Goal: Check status: Check status

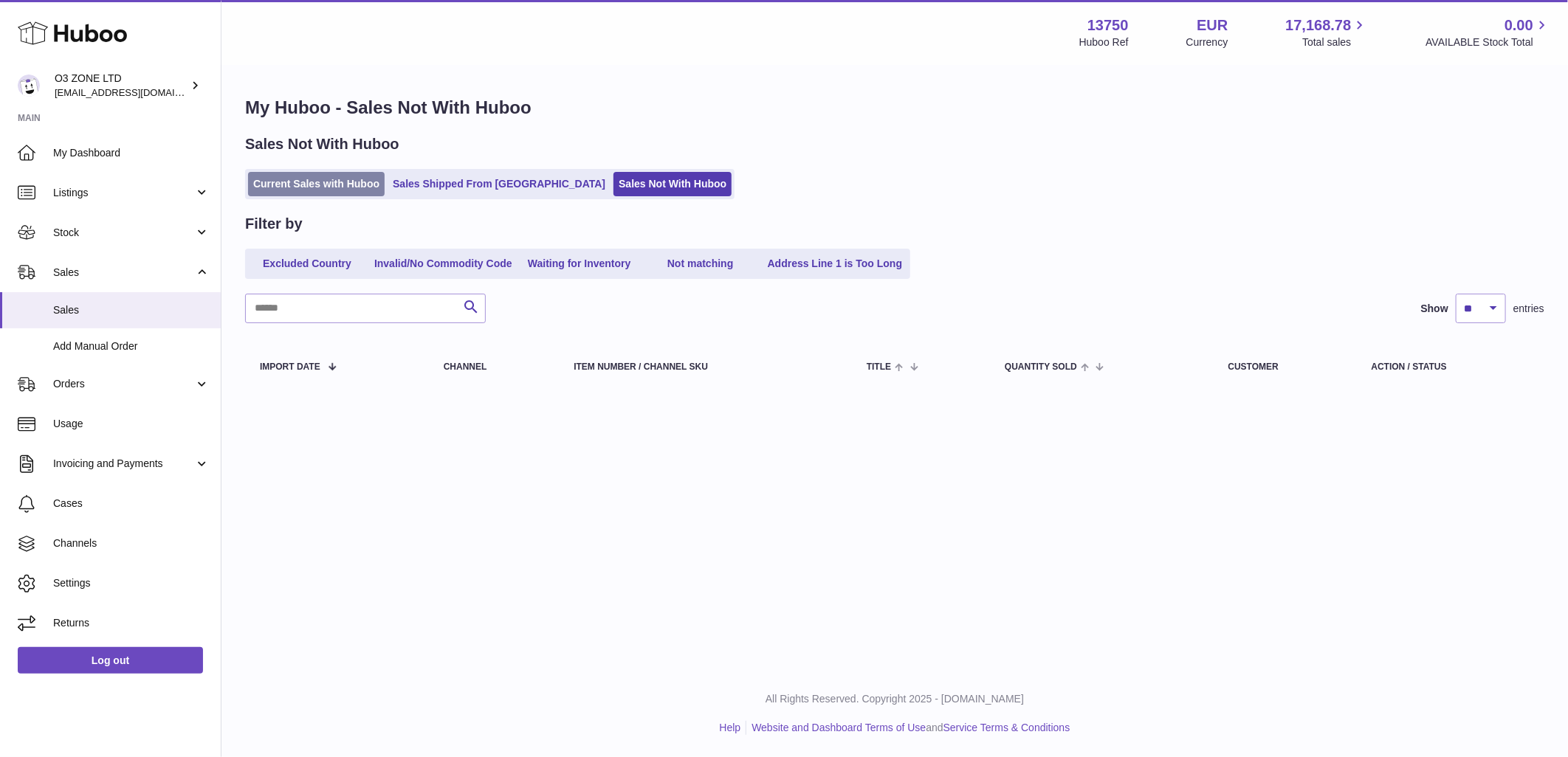
click at [335, 176] on link "Current Sales with Huboo" at bounding box center [316, 184] width 137 height 24
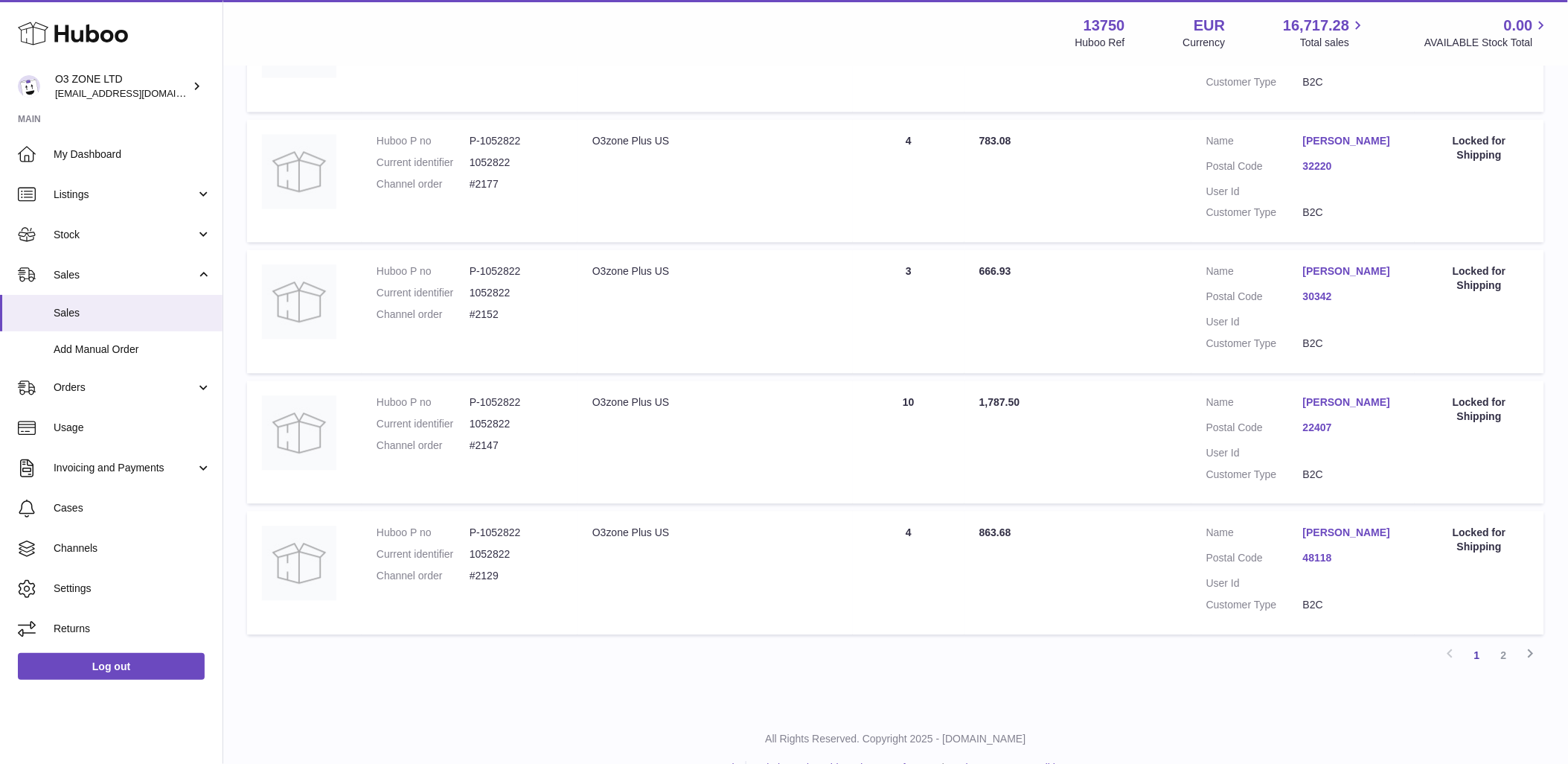
scroll to position [1075, 0]
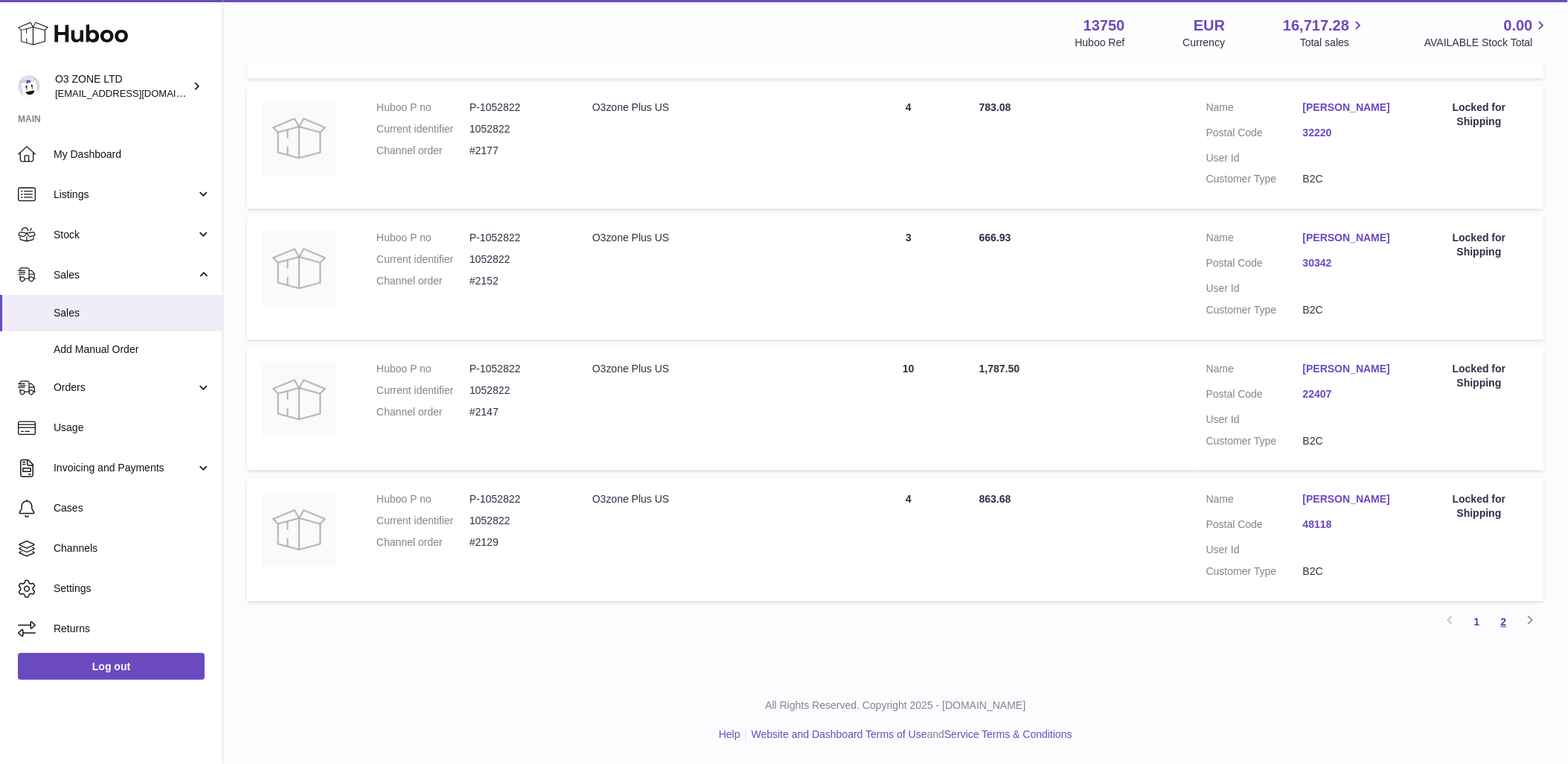
click at [1501, 627] on link "2" at bounding box center [1504, 621] width 27 height 27
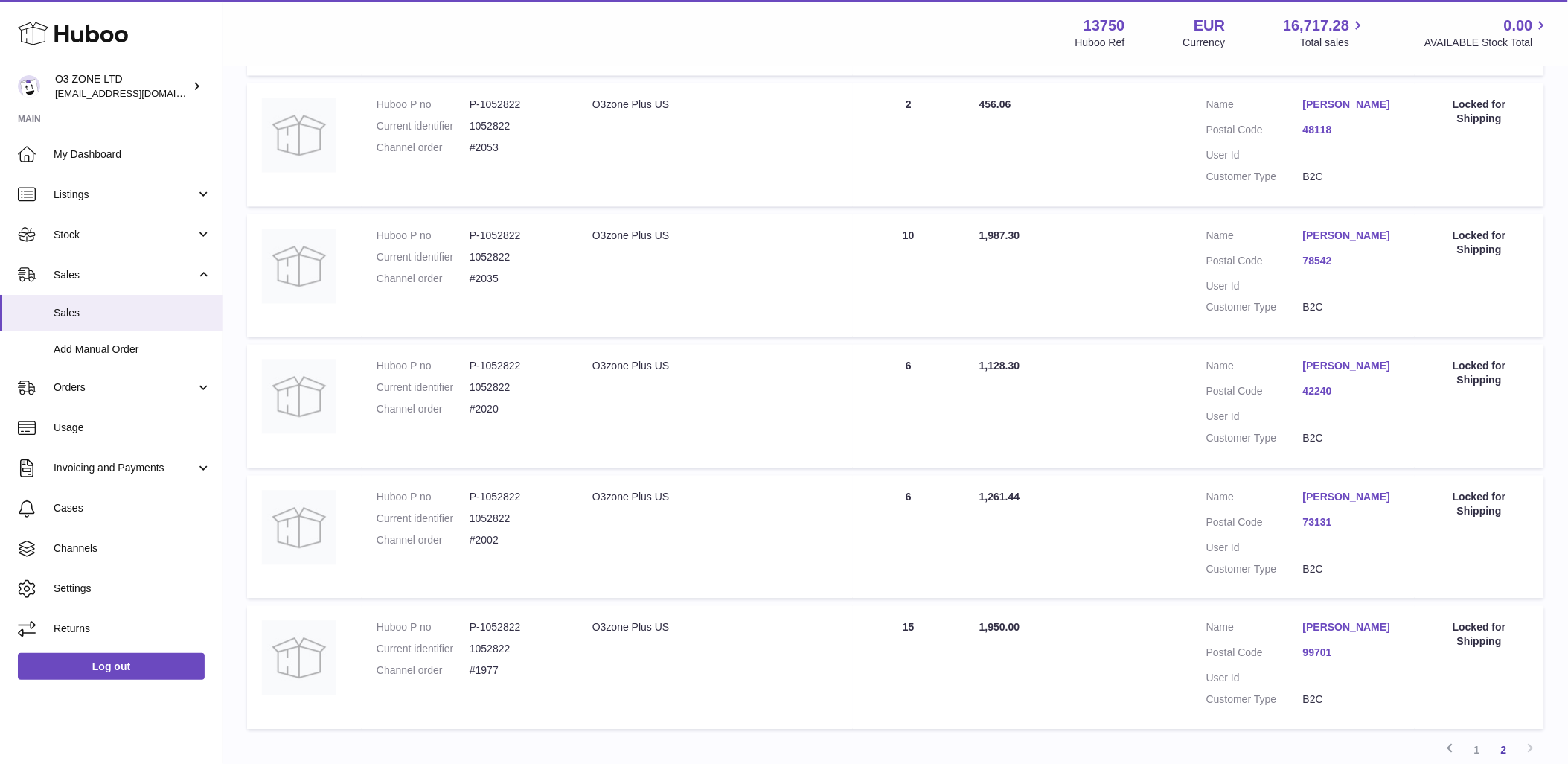
scroll to position [1072, 0]
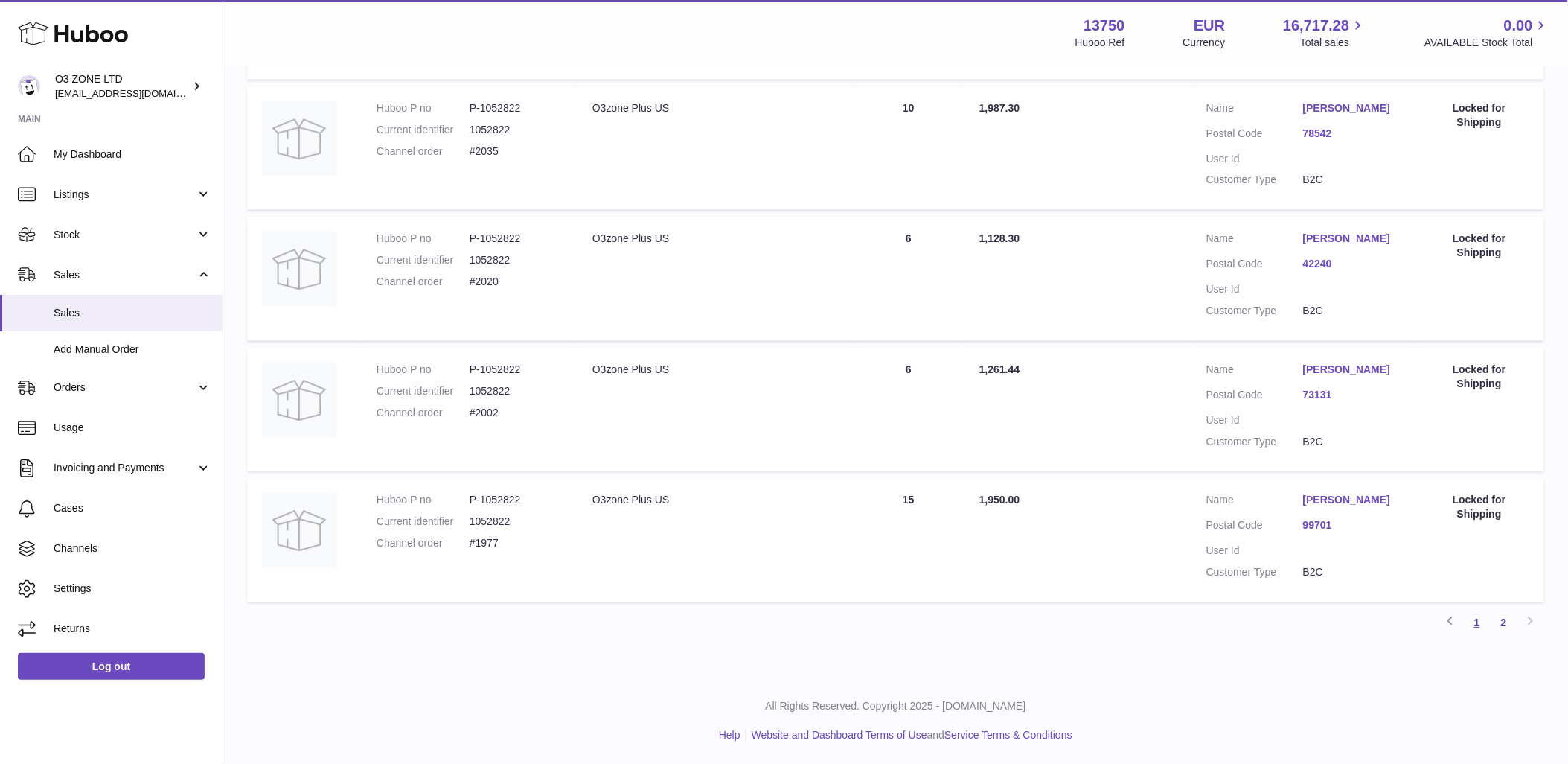
click at [1479, 619] on link "1" at bounding box center [1478, 622] width 27 height 27
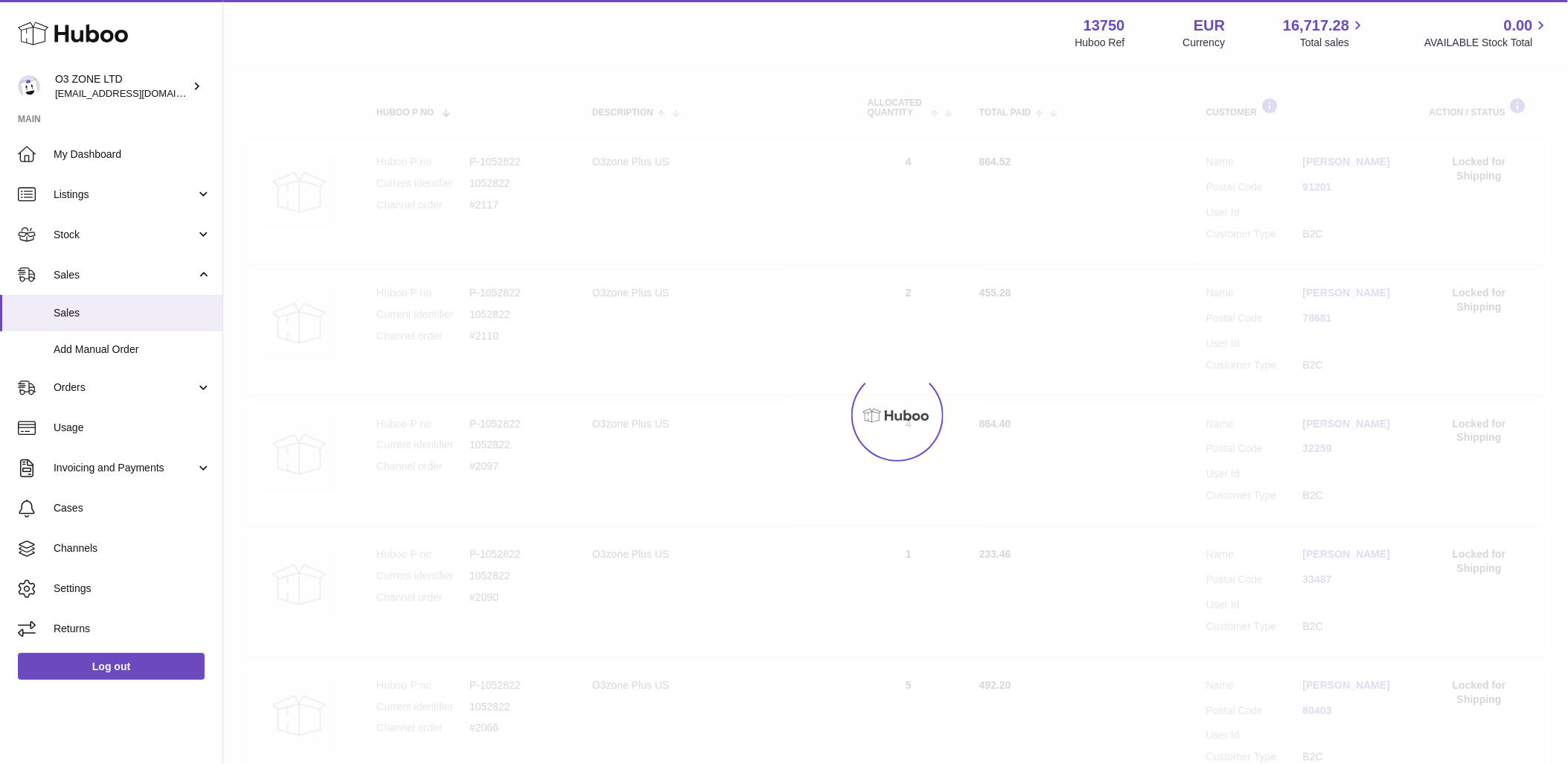
scroll to position [67, 0]
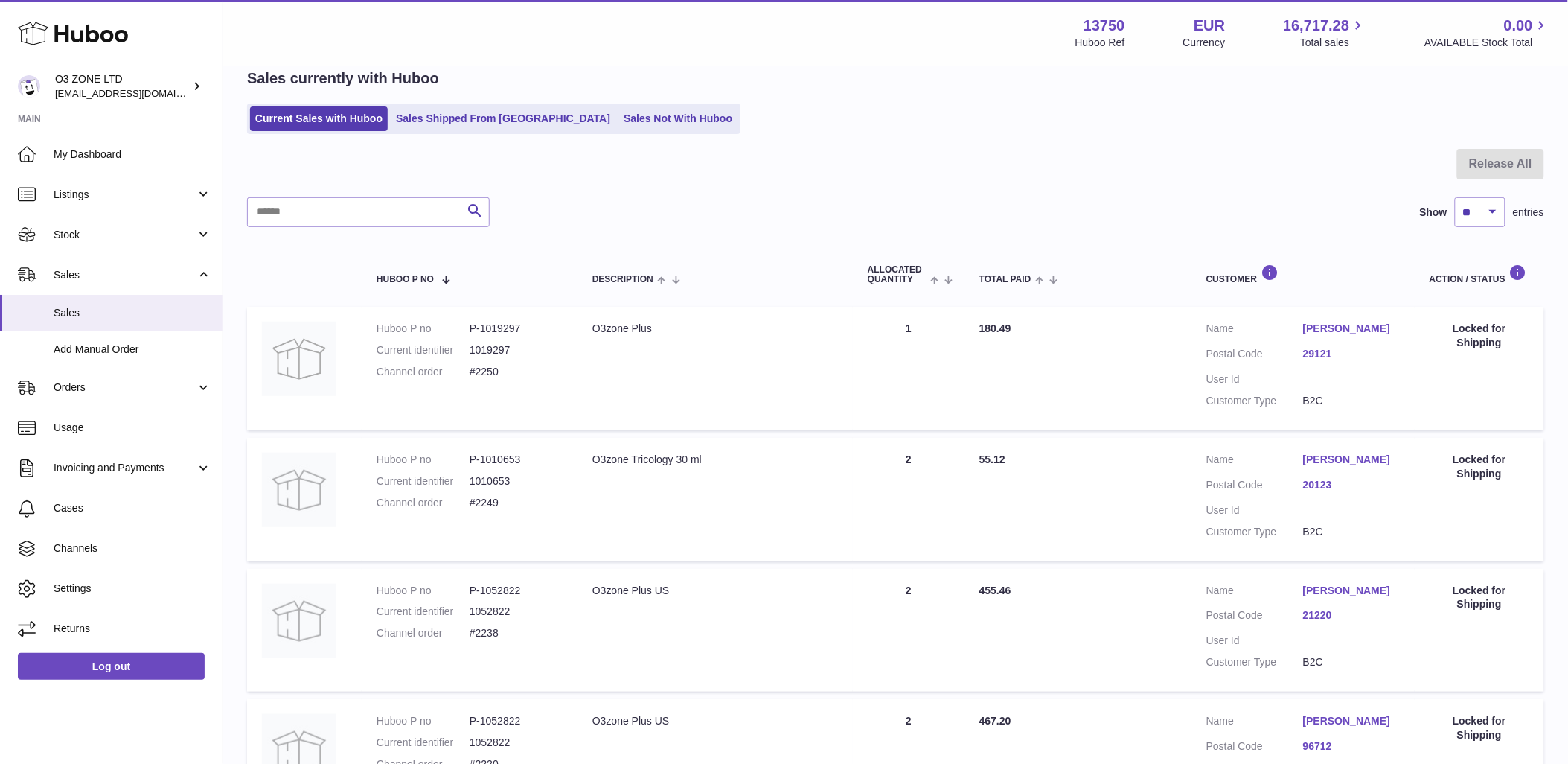
click at [1310, 481] on link "20123" at bounding box center [1351, 485] width 96 height 14
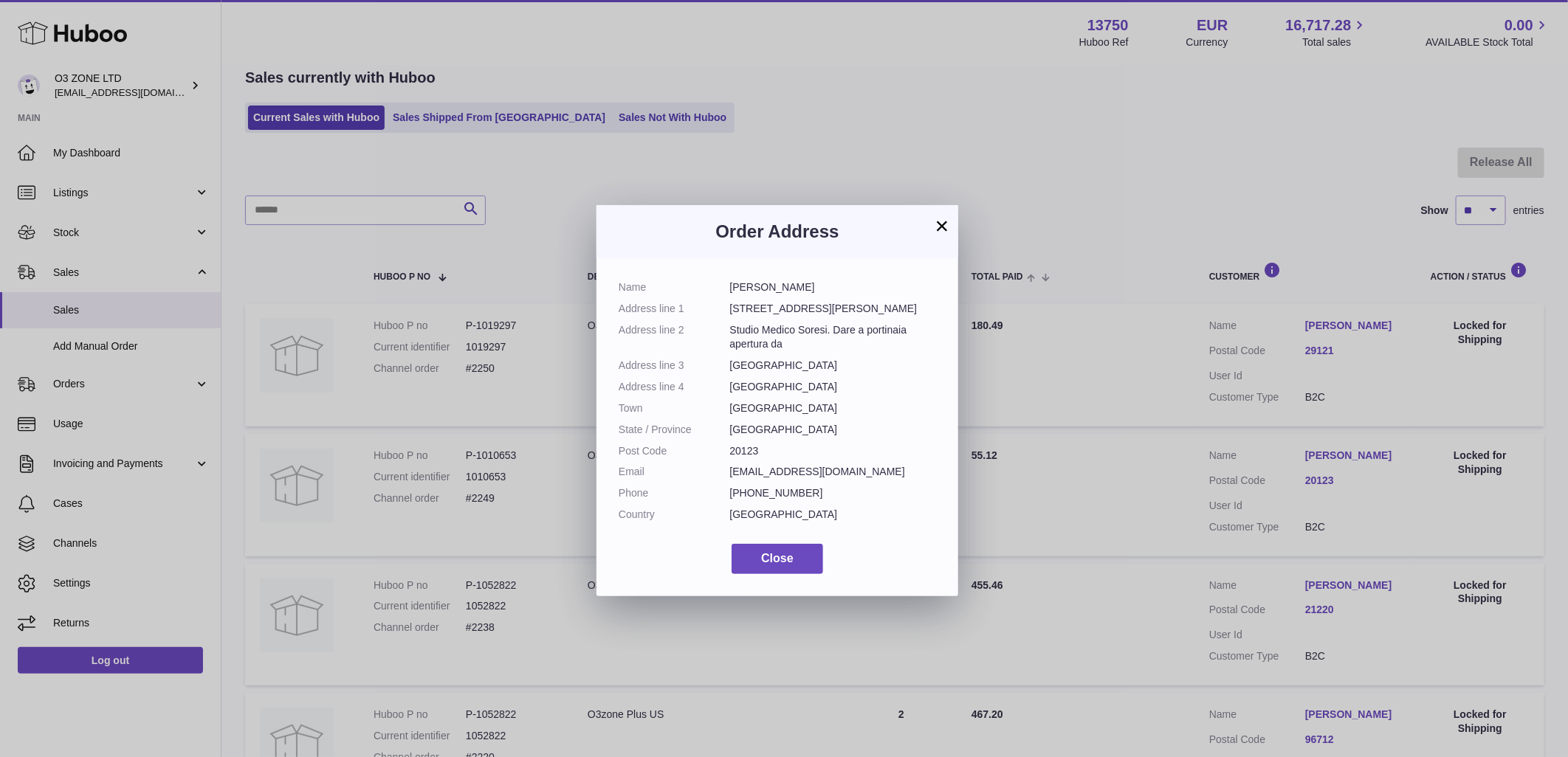
click at [1299, 476] on div "× Order Address Name Vincenzo Soresi Address line 1 Via Edmondo De Amicis 26 Ad…" at bounding box center [784, 400] width 1568 height 757
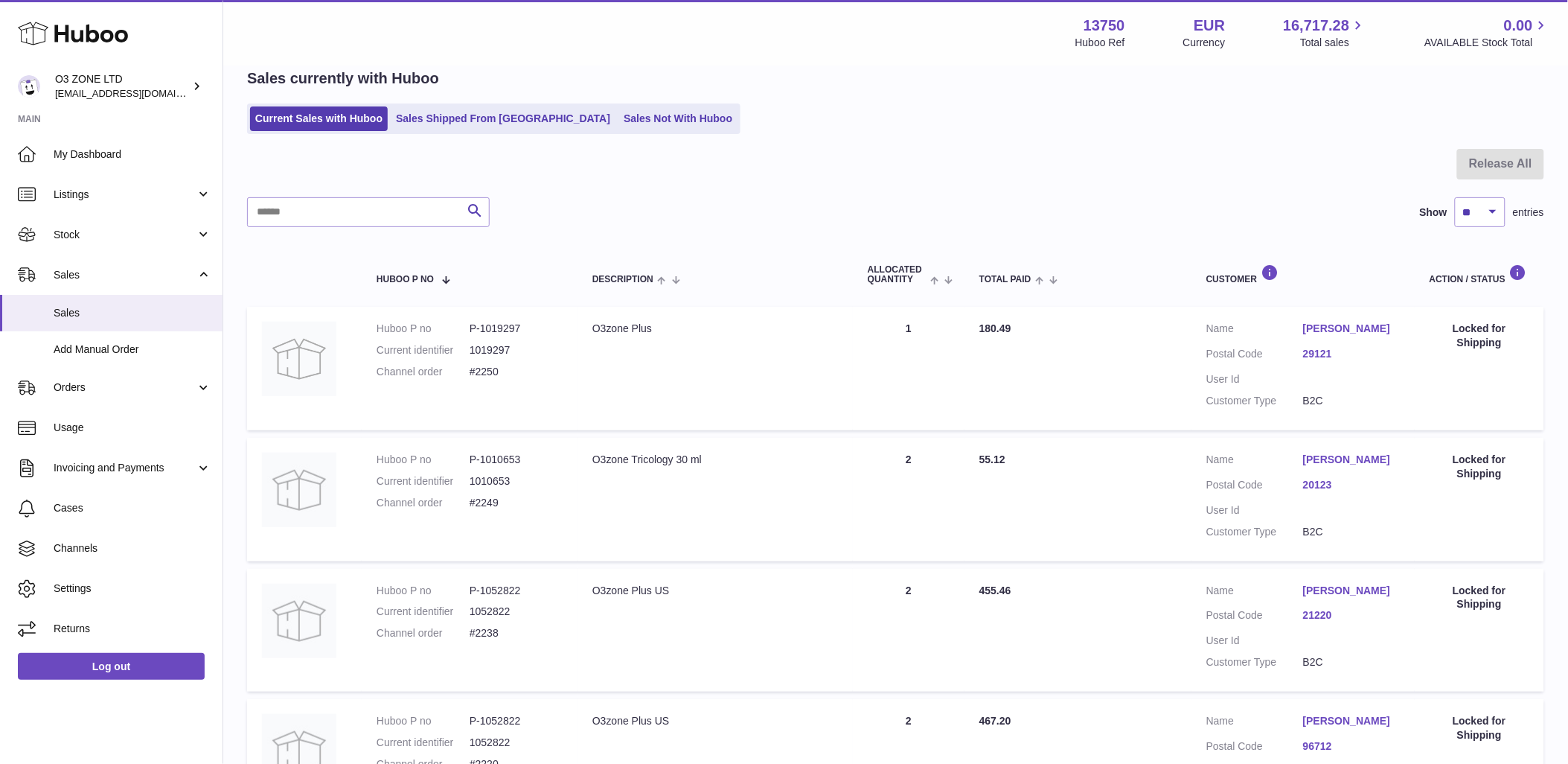
click at [1315, 346] on dl "Customer Name Antonella Tiozzo Postal Code 29121 User Id Customer Type B2C" at bounding box center [1303, 368] width 194 height 94
click at [1317, 355] on link "29121" at bounding box center [1351, 354] width 96 height 14
click at [1319, 358] on div at bounding box center [784, 382] width 1568 height 764
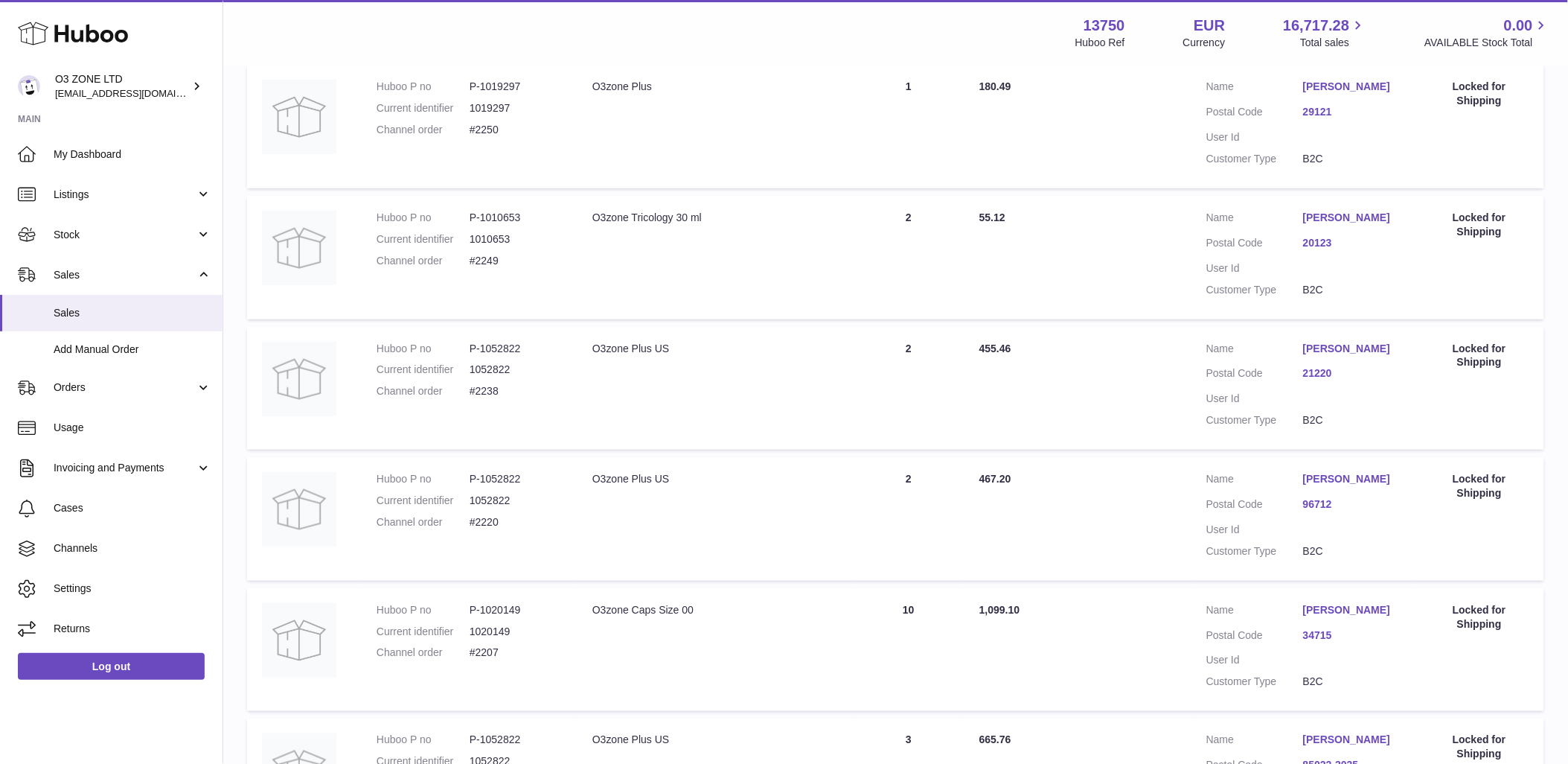
scroll to position [315, 0]
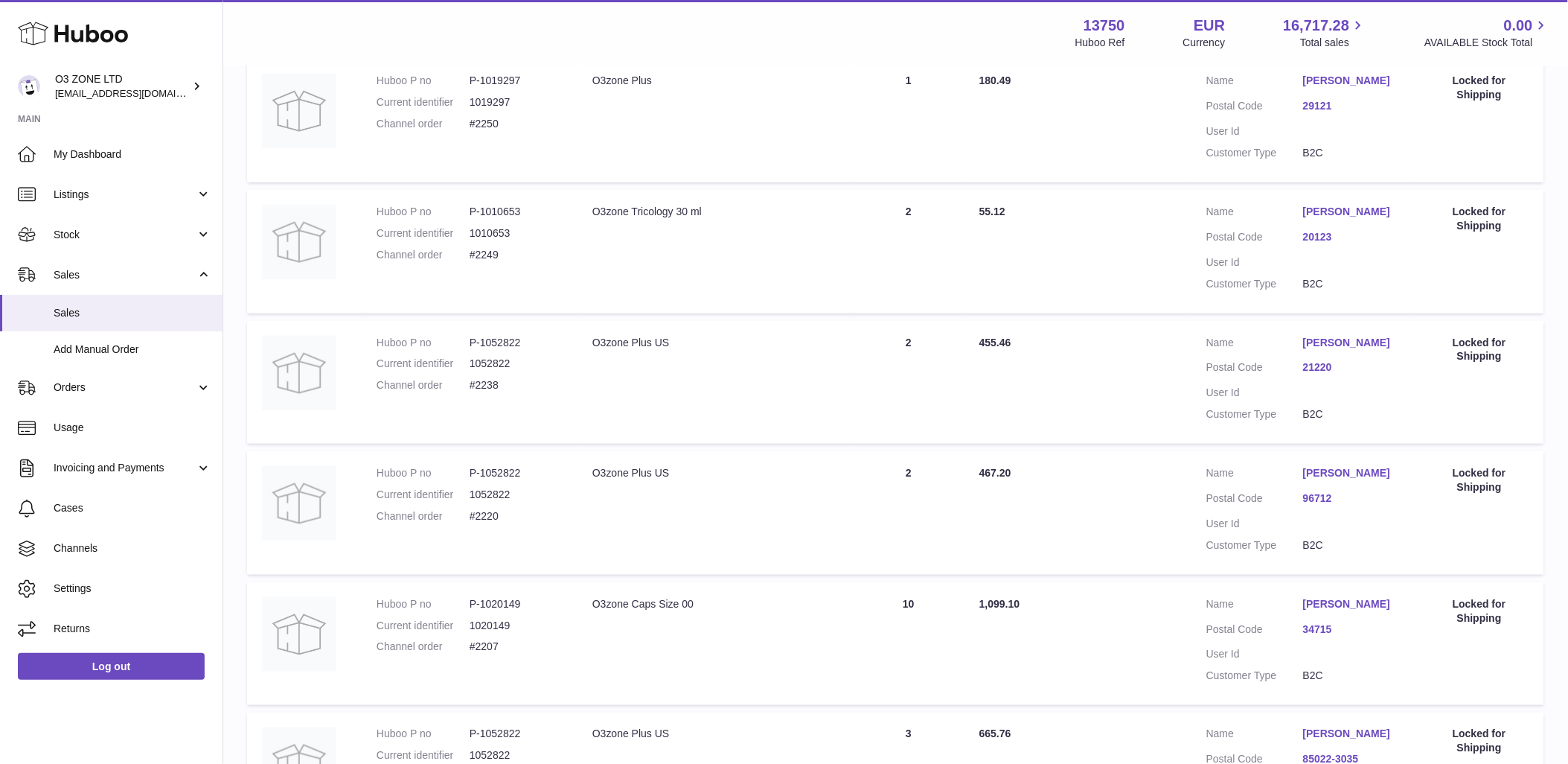
click at [1311, 375] on link "21220" at bounding box center [1351, 368] width 96 height 14
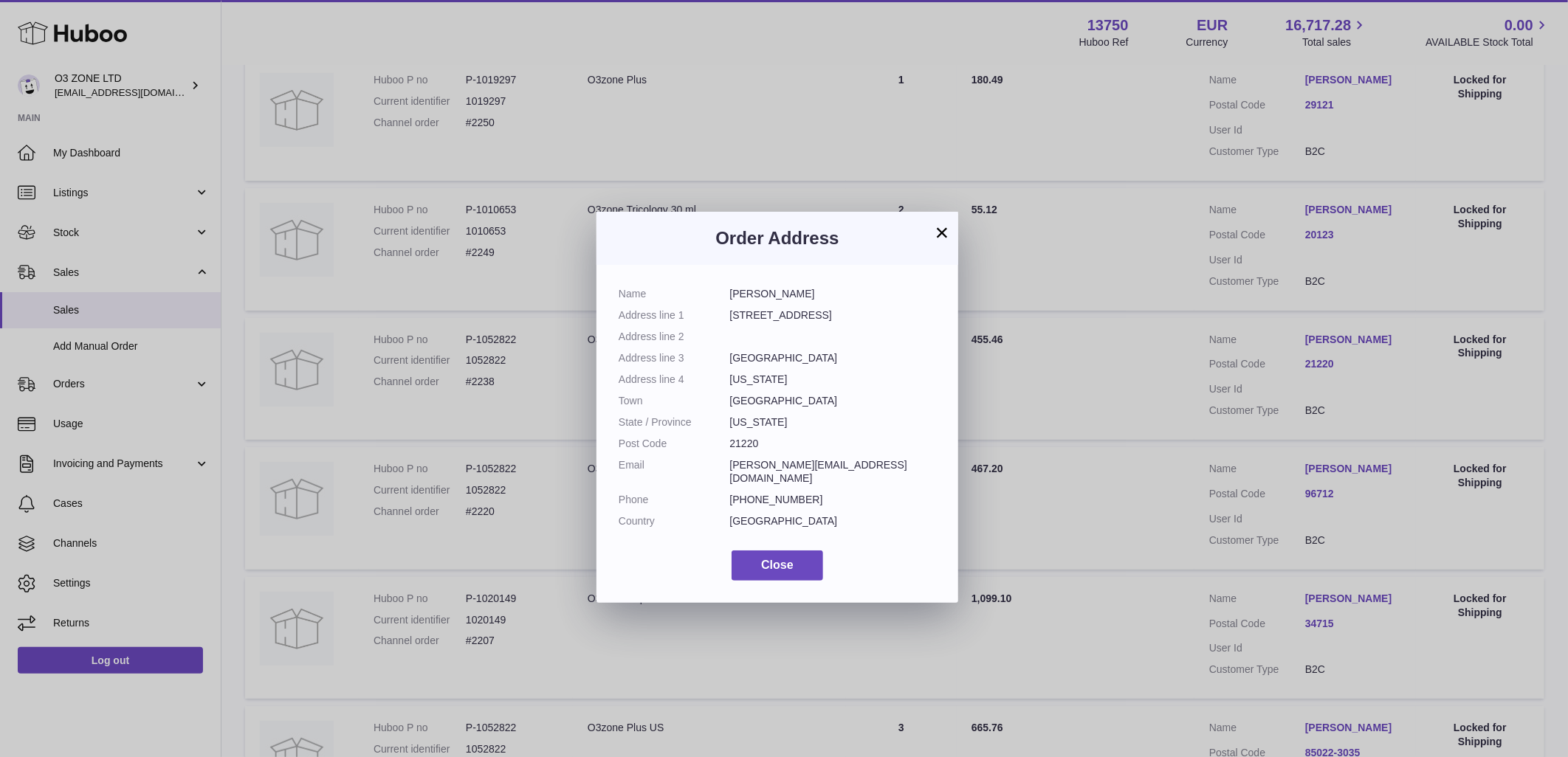
click at [1300, 376] on div "× Order Address Name Heather Akehurst Krause Address line 1 4036 Chestnut Road …" at bounding box center [784, 400] width 1568 height 757
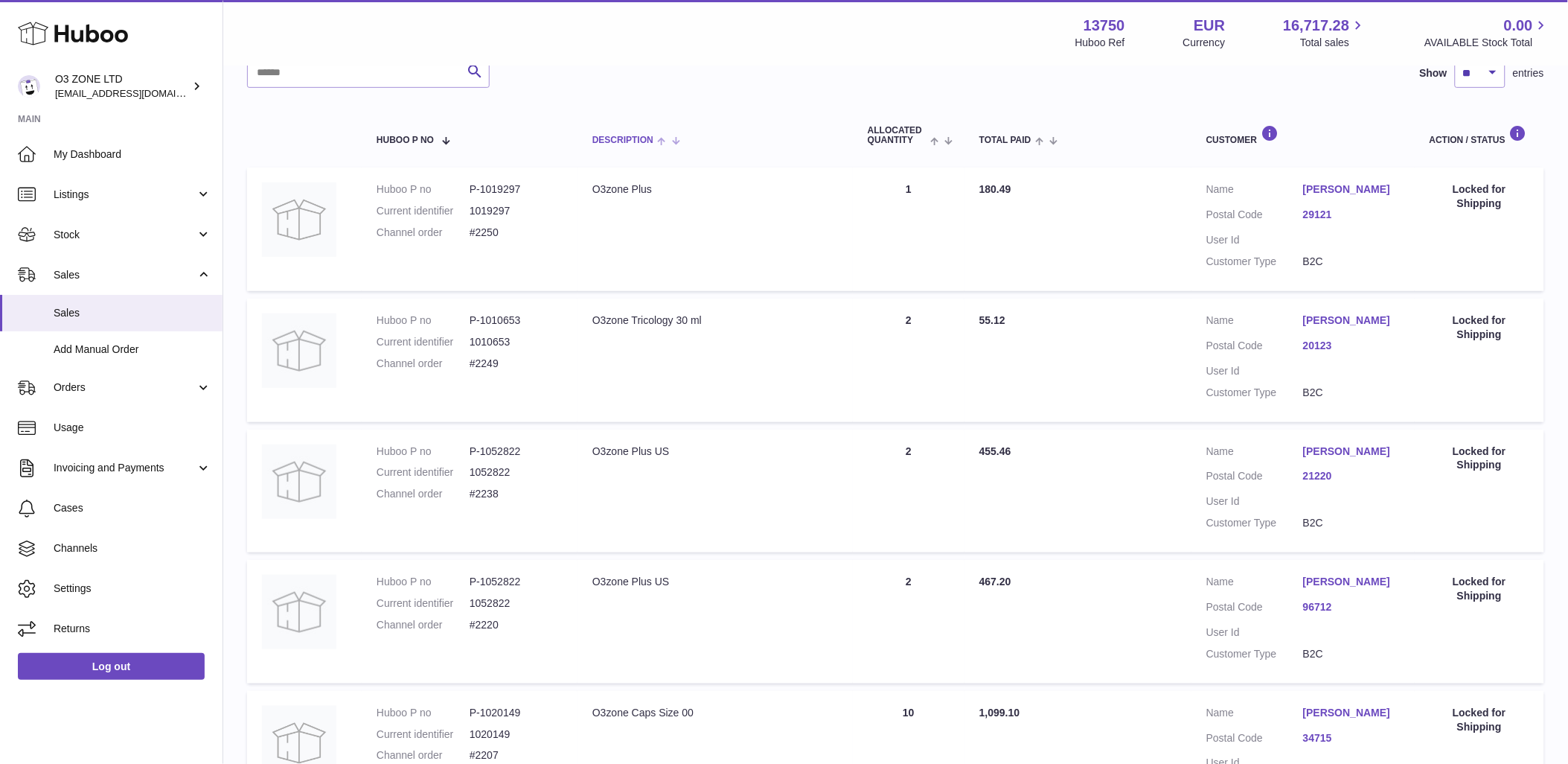
scroll to position [0, 0]
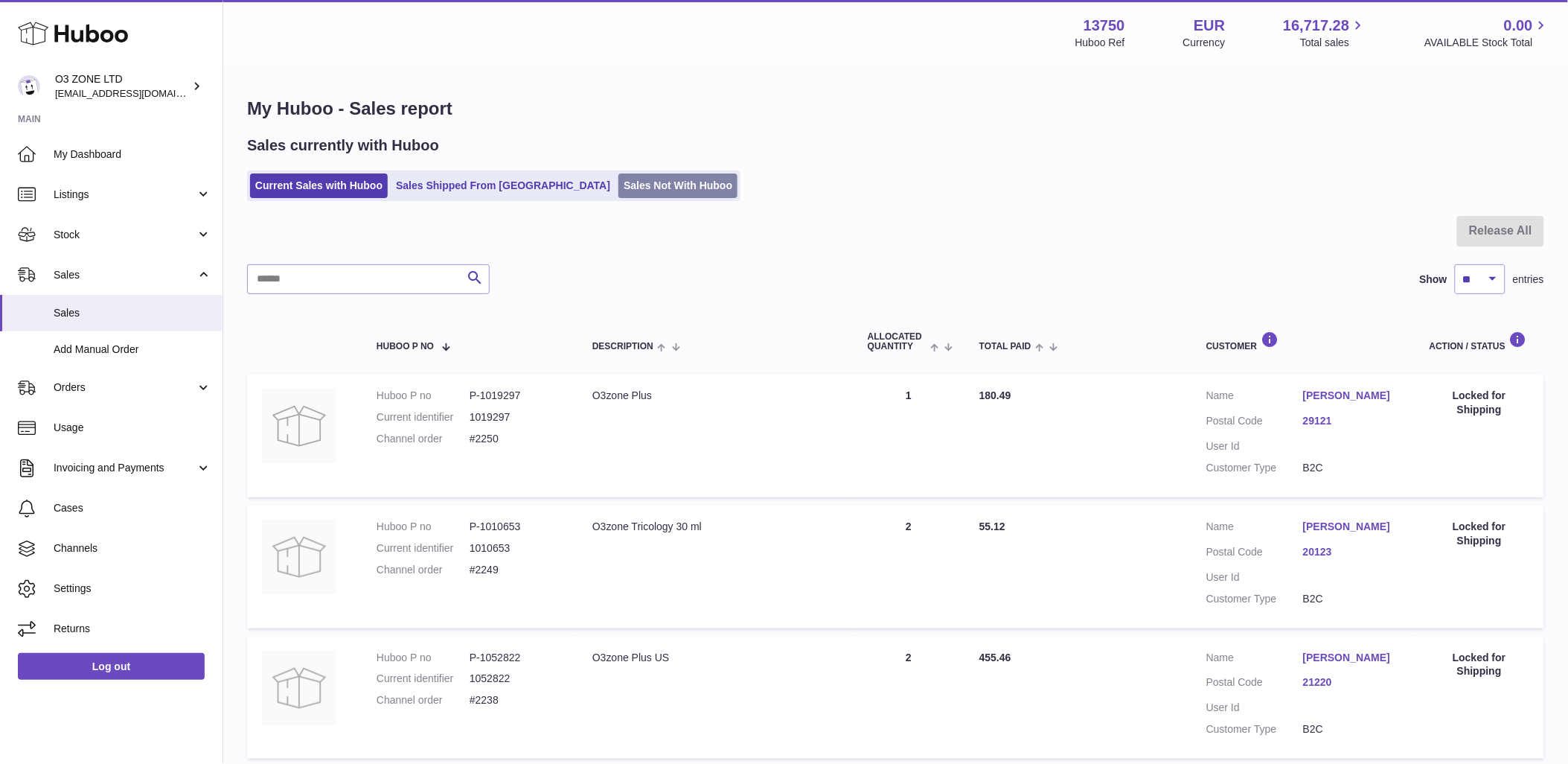
click at [618, 189] on link "Sales Not With Huboo" at bounding box center [678, 186] width 119 height 25
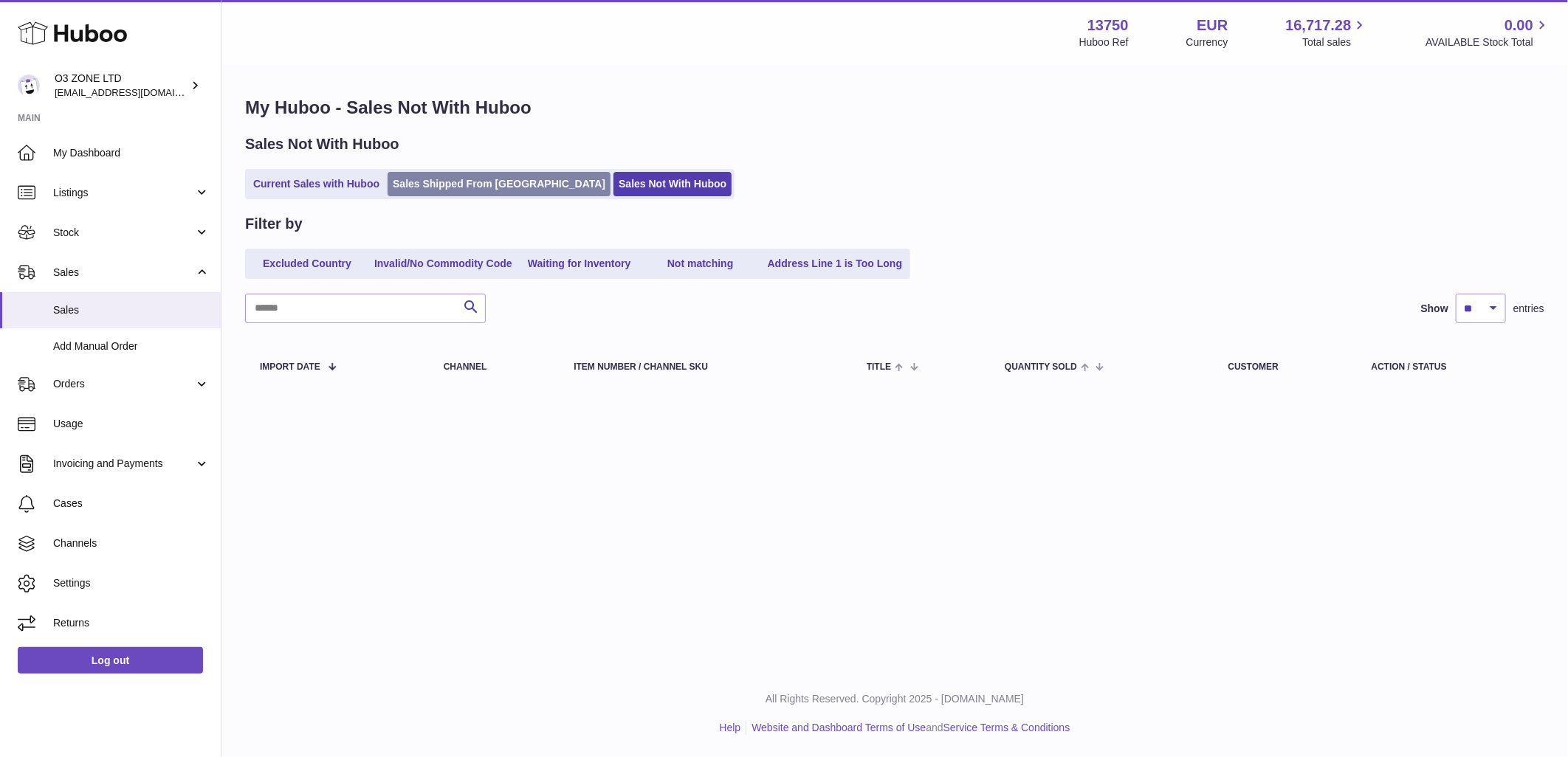
click at [457, 183] on link "Sales Shipped From [GEOGRAPHIC_DATA]" at bounding box center [499, 184] width 223 height 24
click at [320, 176] on link "Current Sales with Huboo" at bounding box center [316, 184] width 137 height 24
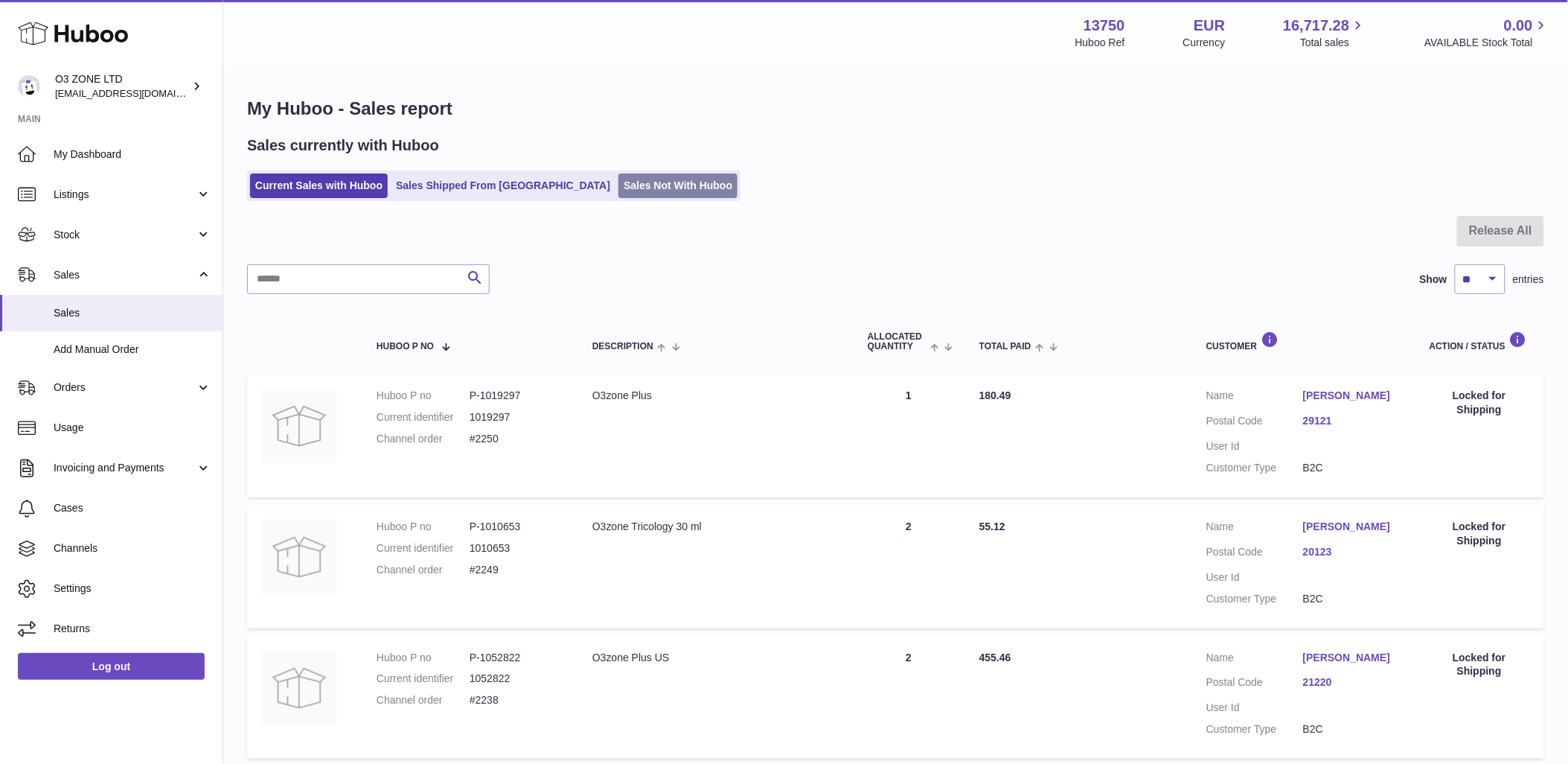
click at [618, 182] on link "Sales Not With Huboo" at bounding box center [678, 186] width 119 height 25
